Goal: Find specific page/section: Find specific page/section

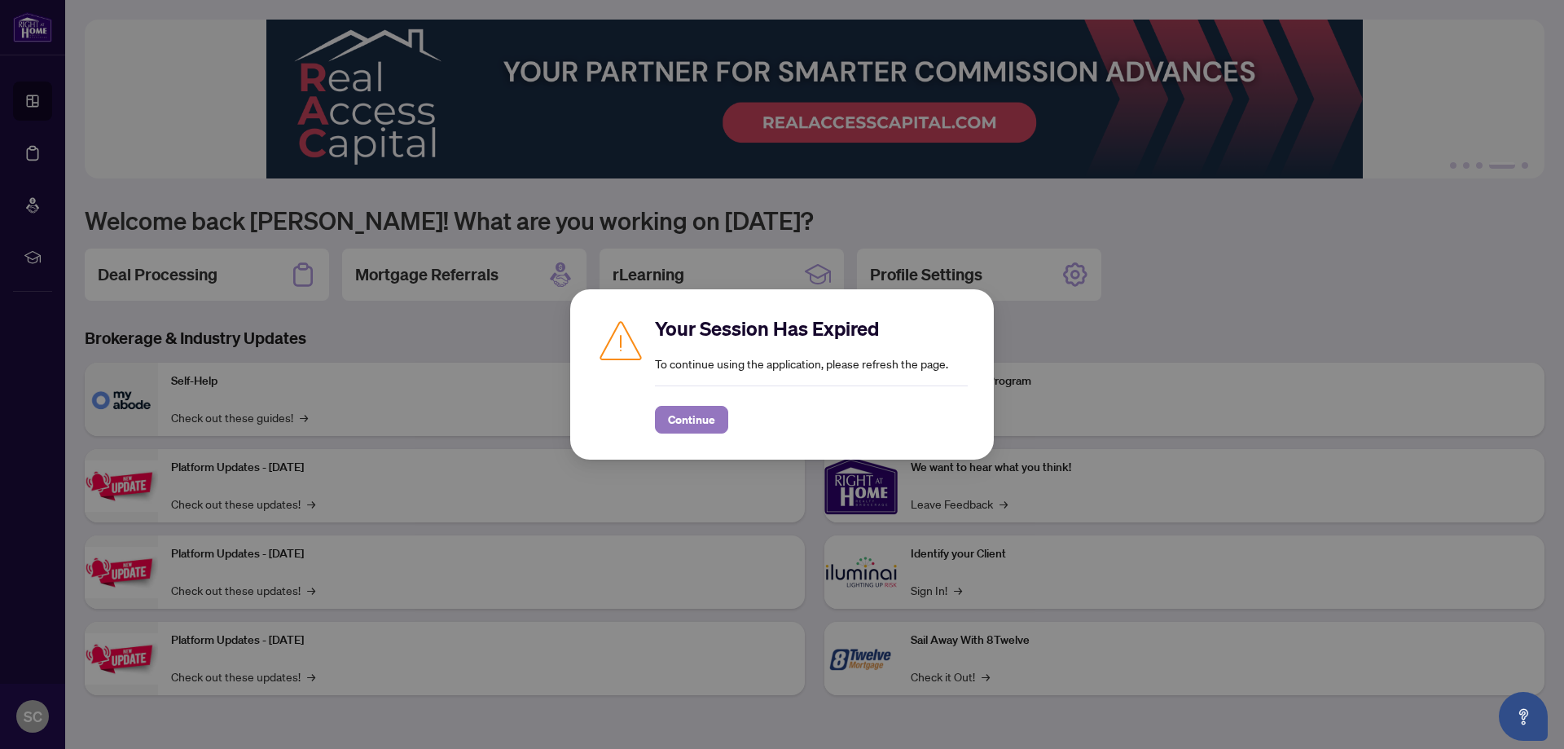
click at [714, 420] on span "Continue" at bounding box center [691, 420] width 47 height 26
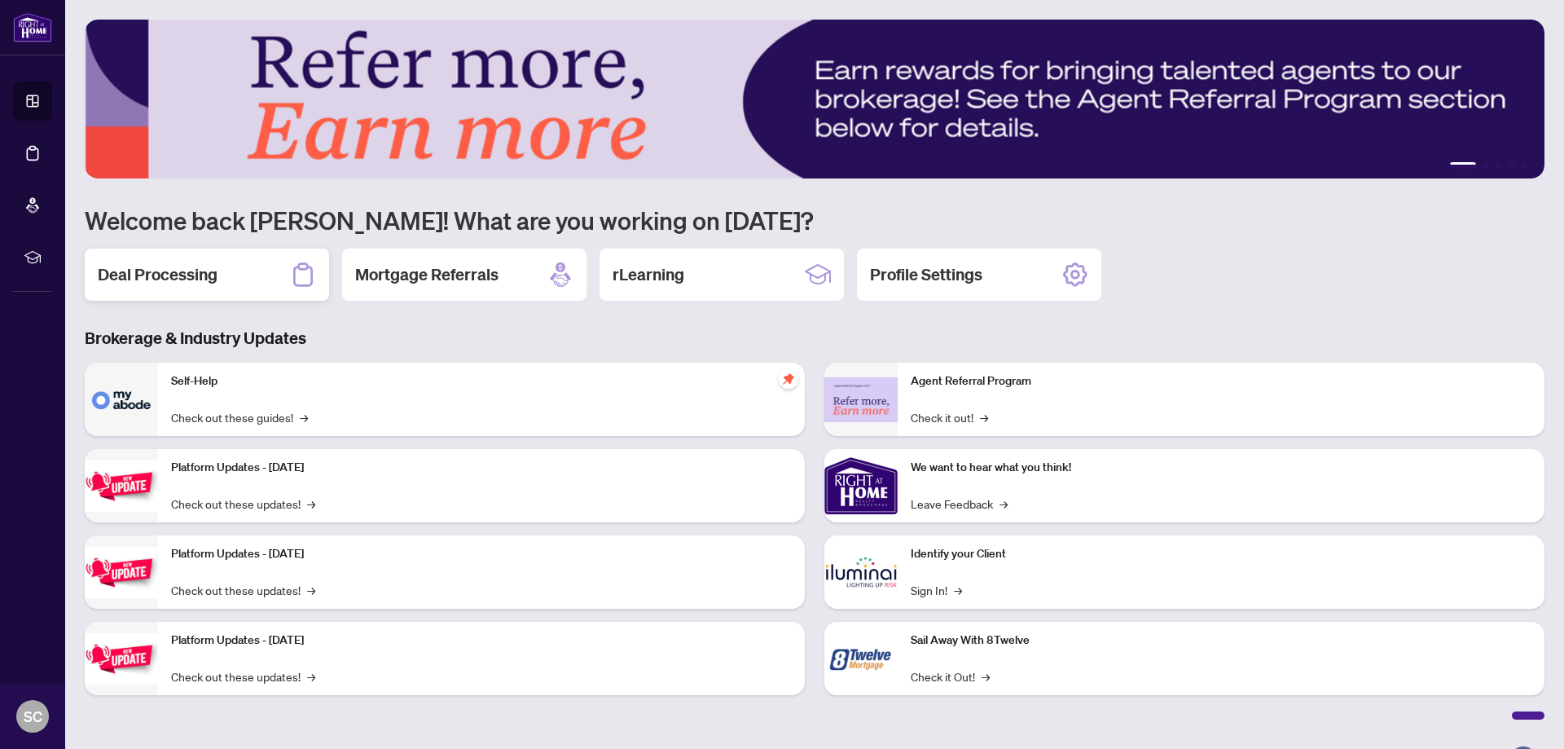
click at [217, 263] on h2 "Deal Processing" at bounding box center [158, 274] width 120 height 23
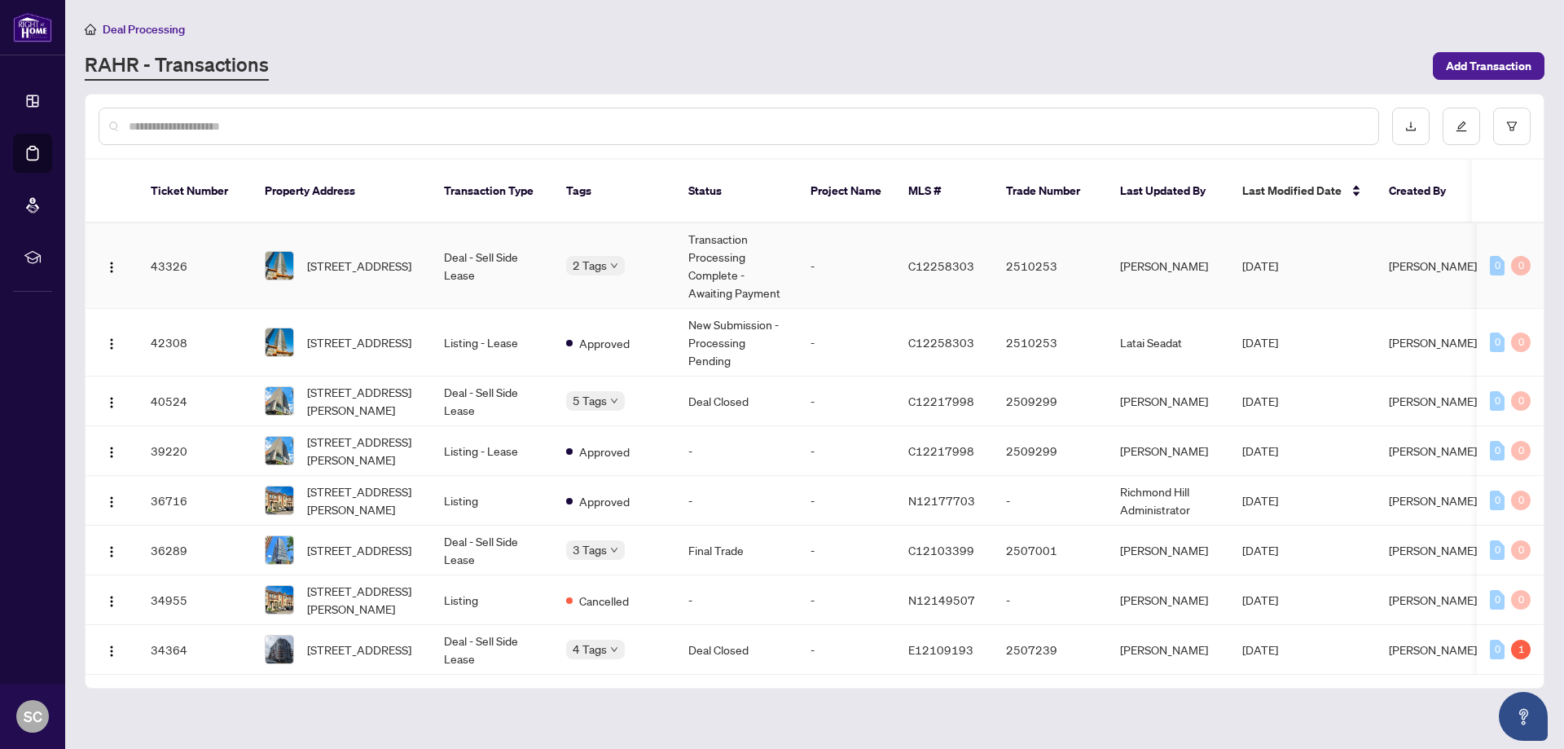
click at [364, 257] on span "[STREET_ADDRESS]" at bounding box center [359, 266] width 104 height 18
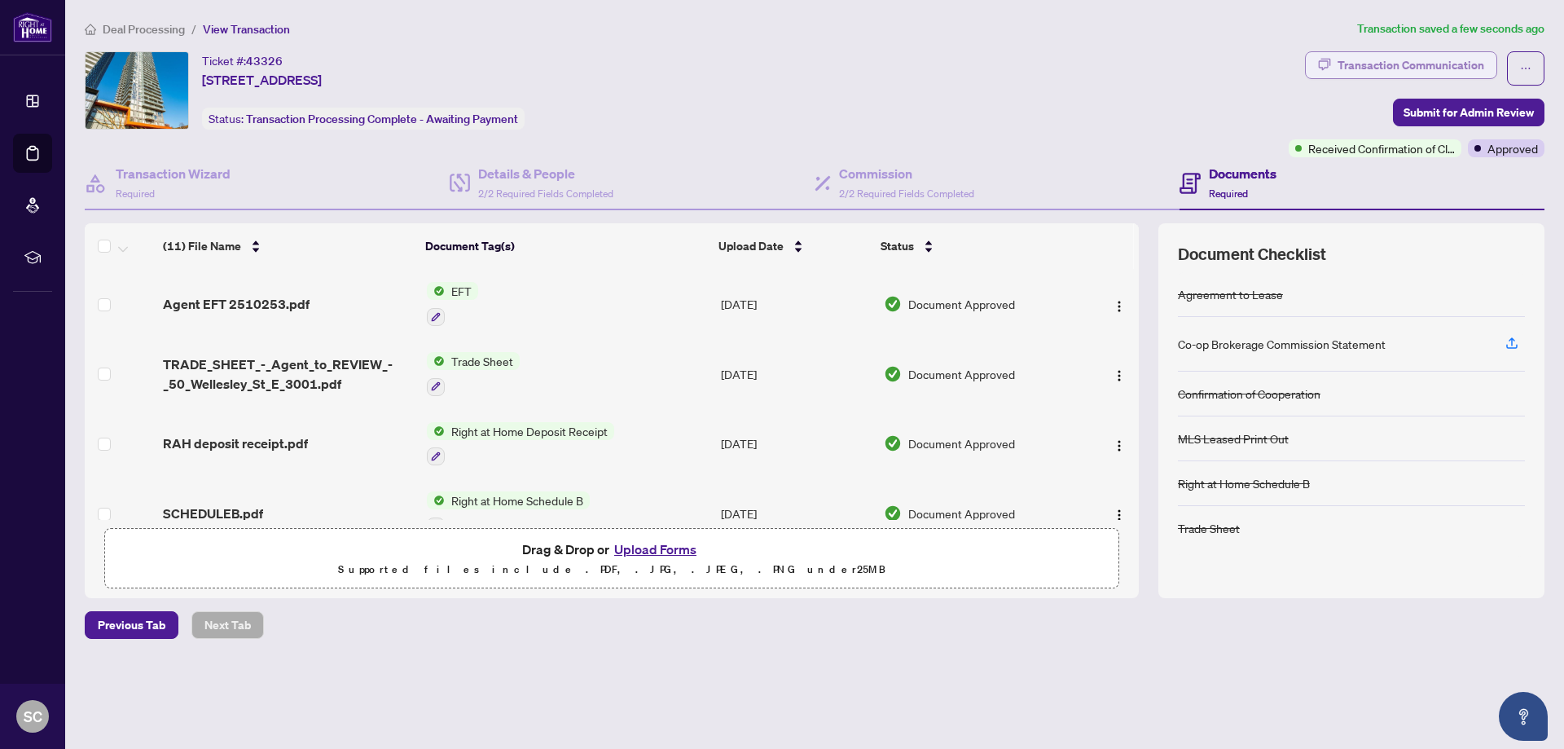
click at [1395, 64] on div "Transaction Communication" at bounding box center [1411, 65] width 147 height 26
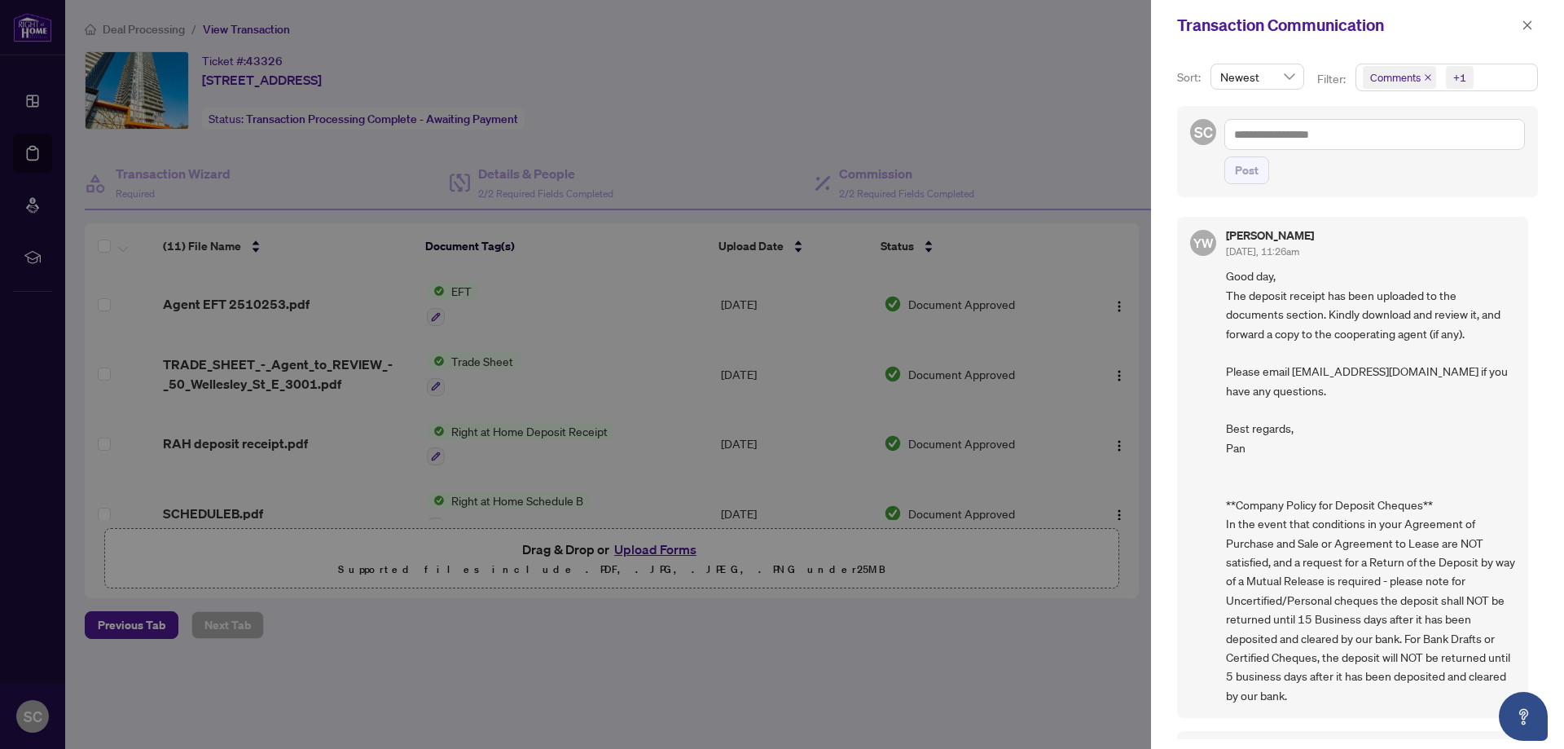
click at [1422, 77] on span "Comments" at bounding box center [1399, 77] width 73 height 23
click at [1424, 77] on icon "close" at bounding box center [1428, 77] width 8 height 8
